Goal: Ask a question: Seek information or help from site administrators or community

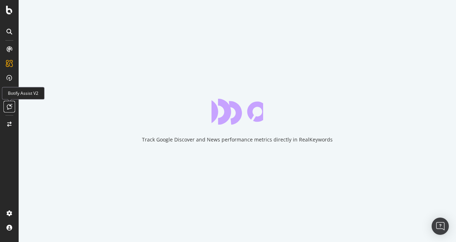
click at [11, 108] on icon at bounding box center [9, 107] width 5 height 6
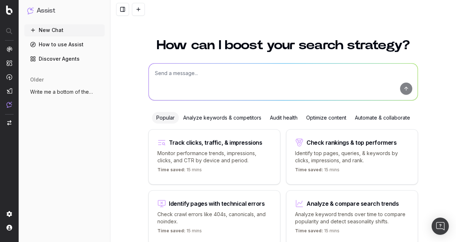
click at [201, 73] on textarea at bounding box center [283, 81] width 269 height 37
paste textarea "https://www.underarmour.com.sg/en-sg/c/technology/iso-chill/"
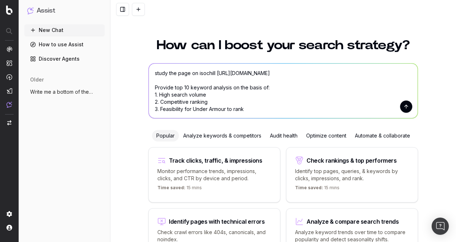
click at [263, 108] on textarea "study the page on isochill https://www.underarmour.com.sg/en-sg/c/technology/is…" at bounding box center [283, 90] width 269 height 55
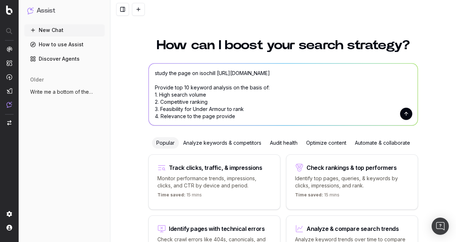
scroll to position [1, 0]
type textarea "study the page on isochill https://www.underarmour.com.sg/en-sg/c/technology/is…"
click at [408, 114] on button "submit" at bounding box center [406, 114] width 12 height 12
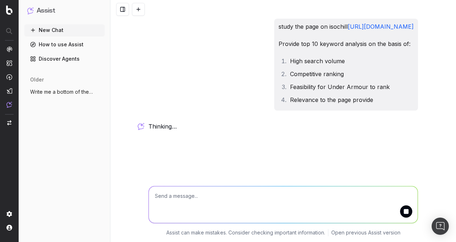
scroll to position [0, 0]
click at [272, 196] on textarea at bounding box center [283, 204] width 269 height 37
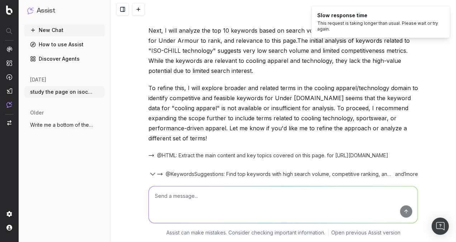
scroll to position [170, 0]
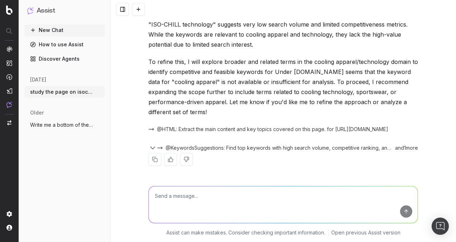
click at [405, 150] on div "and 1 more" at bounding box center [405, 147] width 26 height 7
click at [407, 148] on div "and 1 more" at bounding box center [405, 147] width 26 height 7
click at [285, 192] on textarea at bounding box center [283, 204] width 269 height 37
type textarea "so what are the keywords"
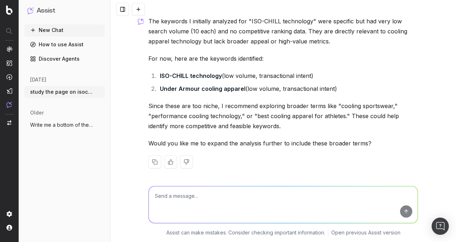
scroll to position [361, 0]
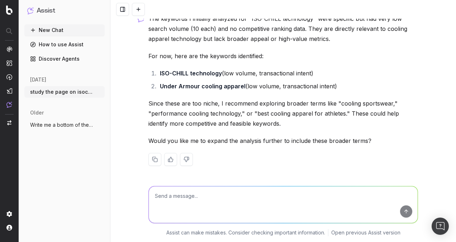
click at [288, 197] on textarea at bounding box center [283, 204] width 269 height 37
type textarea "e"
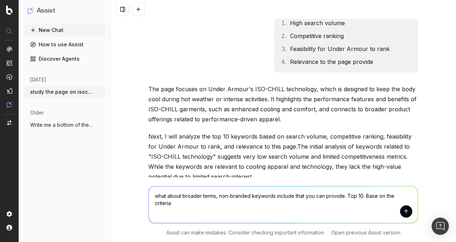
scroll to position [0, 0]
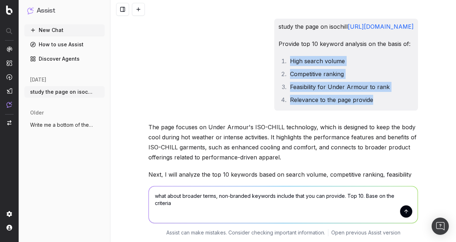
drag, startPoint x: 252, startPoint y: 97, endPoint x: 144, endPoint y: 61, distance: 113.8
copy ol "High search volume Competitive ranking Feasibility for Under Armour to rank Rel…"
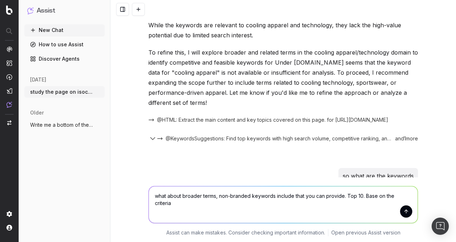
scroll to position [287, 0]
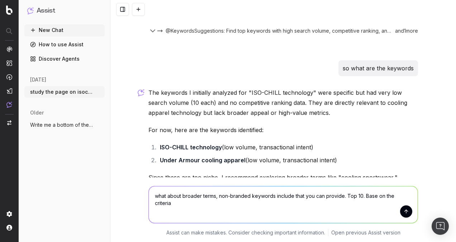
drag, startPoint x: 411, startPoint y: 196, endPoint x: 415, endPoint y: 195, distance: 4.7
click at [410, 196] on textarea "what about broader terms, non-branded keywords include that you can provide. To…" at bounding box center [283, 204] width 269 height 37
paste textarea "High search volume Competitive ranking Feasibility for Under Armour to rank Rel…"
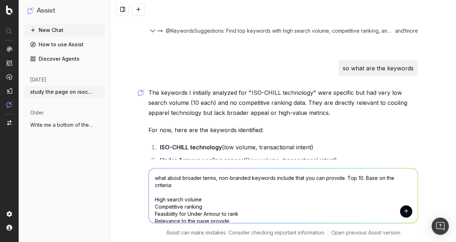
click at [406, 217] on textarea "what about broader terms, non-branded keywords include that you can provide. To…" at bounding box center [283, 195] width 269 height 55
type textarea "what about broader terms, non-branded keywords include that you can provide. To…"
click at [405, 213] on button "submit" at bounding box center [406, 211] width 12 height 12
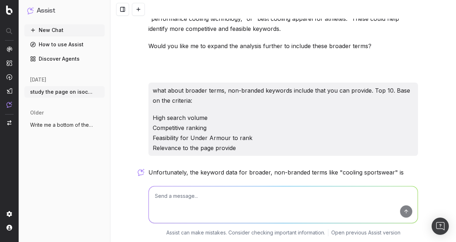
scroll to position [550, 0]
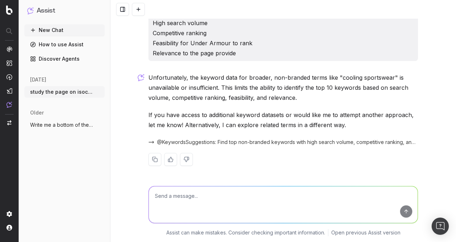
click at [215, 194] on textarea at bounding box center [283, 204] width 269 height 37
type textarea "yes explore"
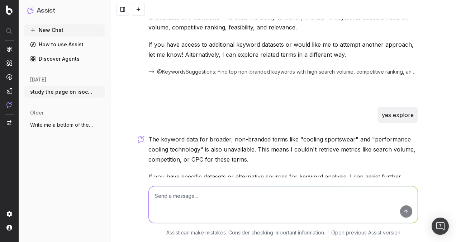
scroll to position [692, 0]
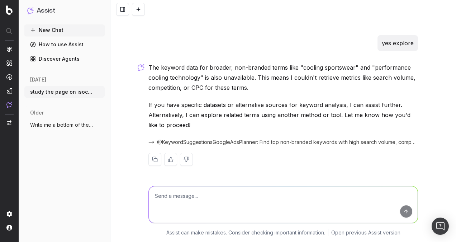
click at [276, 196] on textarea at bounding box center [283, 204] width 269 height 37
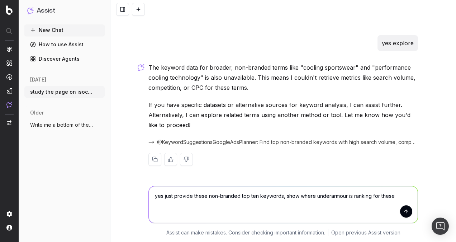
type textarea "yes just provide these non-branded top ten keywords, show where underarmour is …"
click at [402, 211] on button "submit" at bounding box center [406, 211] width 12 height 12
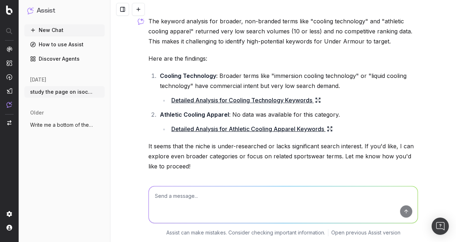
scroll to position [891, 0]
click at [278, 100] on link "Detailed Analysis for Cooling Technology Keywords" at bounding box center [246, 100] width 150 height 10
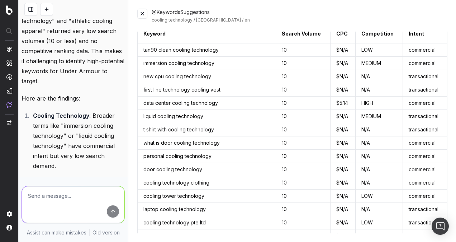
scroll to position [0, 0]
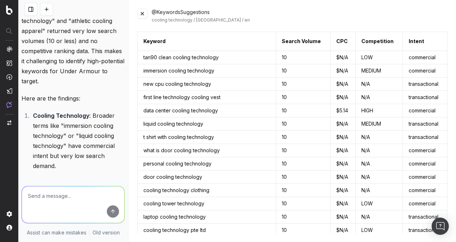
click at [142, 10] on button at bounding box center [142, 14] width 10 height 10
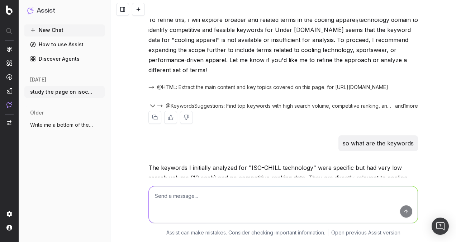
scroll to position [213, 0]
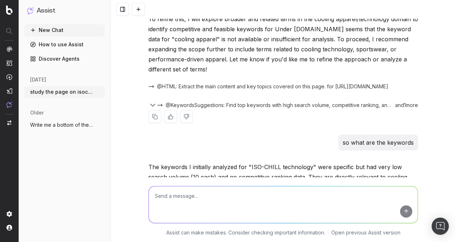
click at [243, 90] on div "@HTML: Extract the main content and key topics covered on this page. for https:…" at bounding box center [284, 86] width 270 height 10
click at [242, 84] on span "@HTML: Extract the main content and key topics covered on this page. for https:…" at bounding box center [272, 86] width 231 height 7
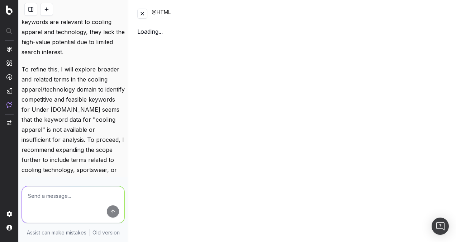
scroll to position [323, 0]
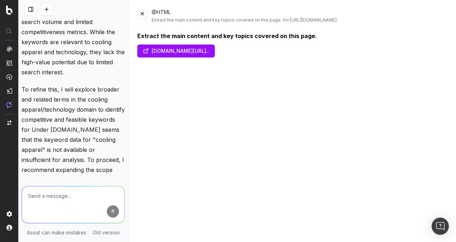
click at [171, 48] on link "www.underarmour.com.sg/en-sg/c/technology/iso-chil..." at bounding box center [175, 50] width 77 height 13
click at [142, 19] on div "@HTML Extract the main content and key topics covered on this page. for https:/…" at bounding box center [292, 16] width 310 height 14
click at [142, 16] on button at bounding box center [142, 14] width 10 height 10
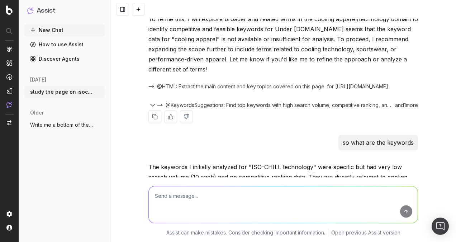
click at [202, 103] on span "@KeywordsSuggestions: Find top keywords with high search volume, competitive ra…" at bounding box center [279, 105] width 226 height 7
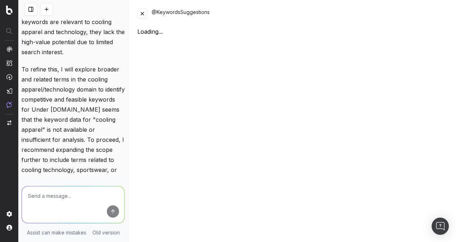
scroll to position [323, 0]
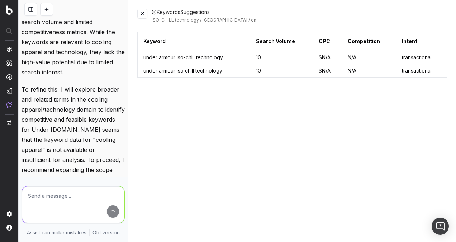
click at [142, 13] on button at bounding box center [142, 14] width 10 height 10
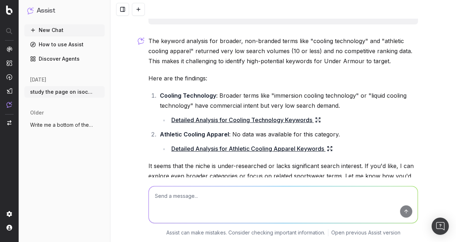
scroll to position [871, 0]
click at [211, 149] on link "Detailed Analysis for Athletic Cooling Apparel Keywords" at bounding box center [251, 148] width 161 height 10
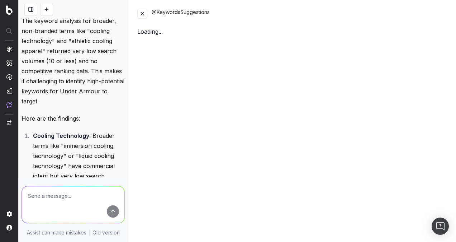
scroll to position [1514, 0]
click at [145, 17] on button at bounding box center [142, 14] width 10 height 10
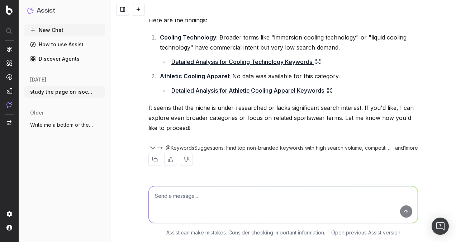
scroll to position [871, 0]
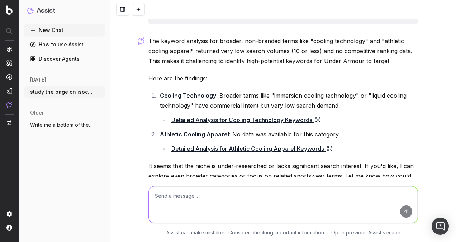
click at [222, 118] on link "Detailed Analysis for Cooling Technology Keywords" at bounding box center [246, 120] width 150 height 10
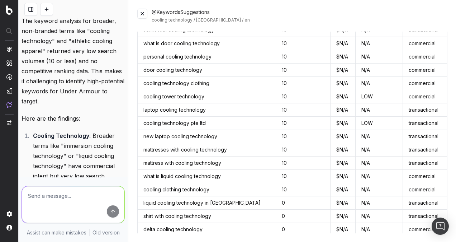
scroll to position [0, 0]
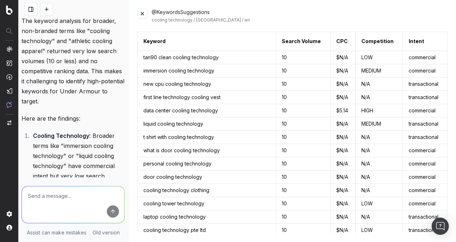
click at [145, 17] on button at bounding box center [142, 14] width 10 height 10
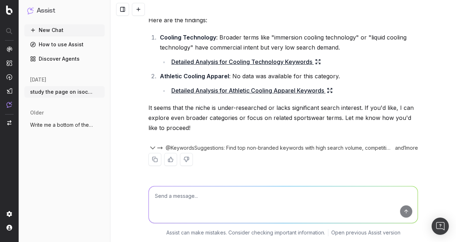
scroll to position [871, 0]
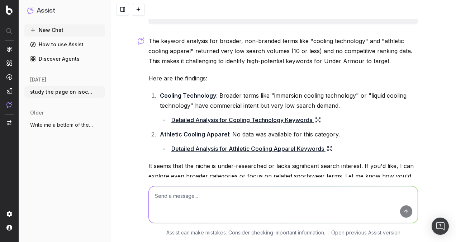
click at [174, 196] on textarea at bounding box center [283, 204] width 269 height 37
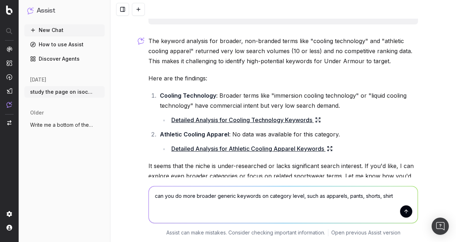
type textarea "can you do more broader generic keywords on category level, such as apparels, p…"
click at [401, 213] on button "submit" at bounding box center [406, 211] width 12 height 12
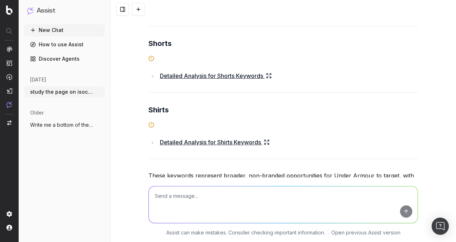
scroll to position [1355, 0]
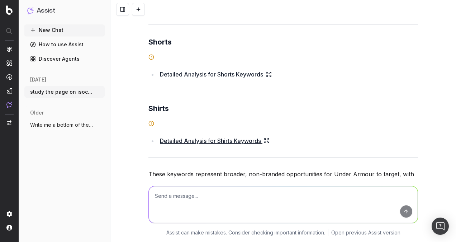
click at [230, 138] on link "Detailed Analysis for Shirts Keywords" at bounding box center [215, 141] width 110 height 10
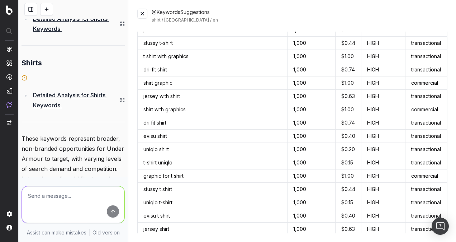
scroll to position [1304, 0]
click at [144, 11] on button at bounding box center [142, 14] width 10 height 10
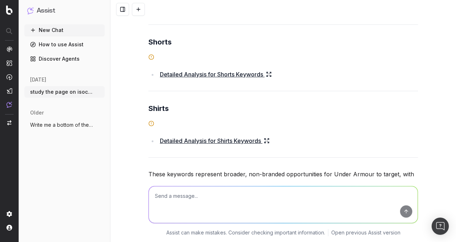
click at [160, 194] on textarea at bounding box center [283, 204] width 269 height 37
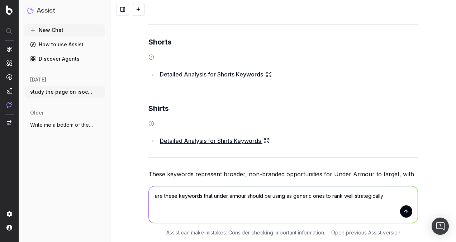
type textarea "are these keywords that under armour should be using as generic ones to rank we…"
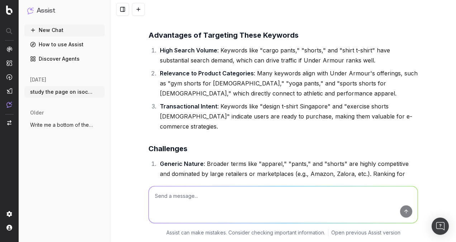
scroll to position [1649, 0]
